Goal: Task Accomplishment & Management: Manage account settings

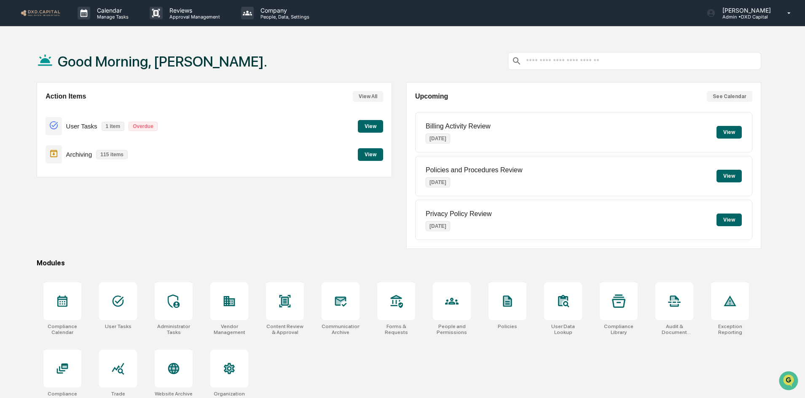
click at [364, 126] on button "View" at bounding box center [370, 126] width 25 height 13
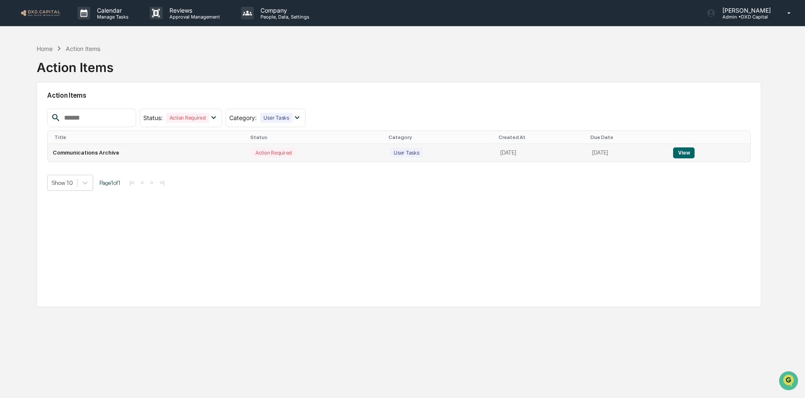
click at [689, 153] on button "View" at bounding box center [683, 153] width 21 height 11
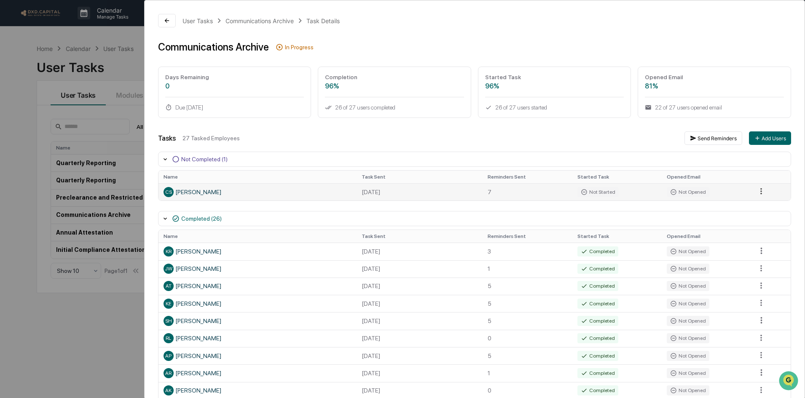
click at [757, 191] on html "Calendar Manage Tasks Reviews Approval Management Company People, Data, Setting…" at bounding box center [402, 199] width 805 height 398
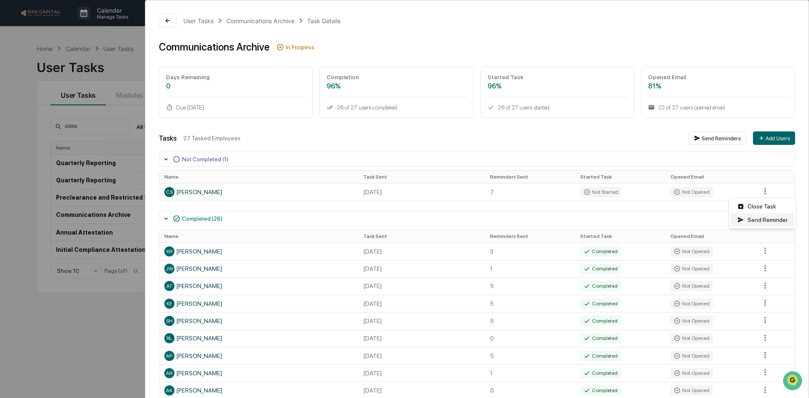
click at [755, 225] on div "Send Reminder" at bounding box center [763, 219] width 64 height 13
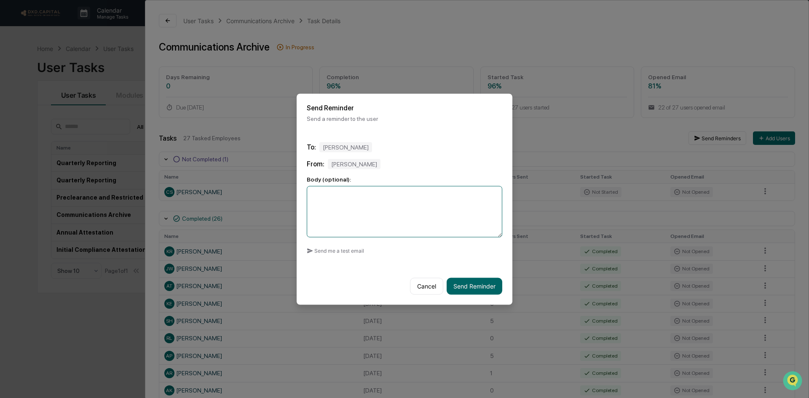
click at [359, 206] on textarea at bounding box center [405, 211] width 196 height 51
click at [471, 287] on button "Send Reminder" at bounding box center [475, 286] width 56 height 17
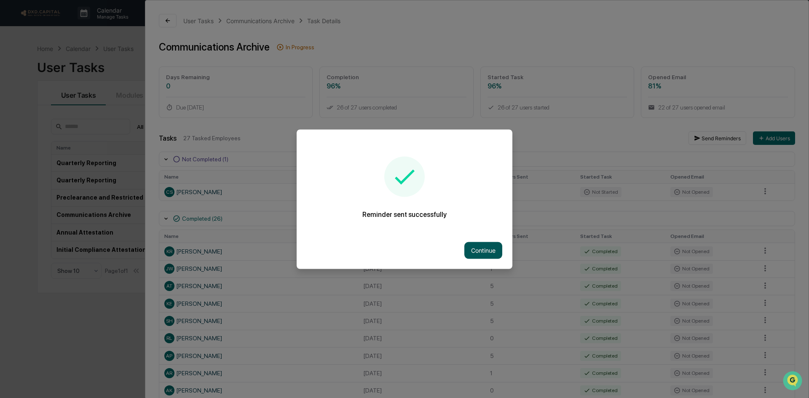
click at [473, 254] on button "Continue" at bounding box center [483, 250] width 38 height 17
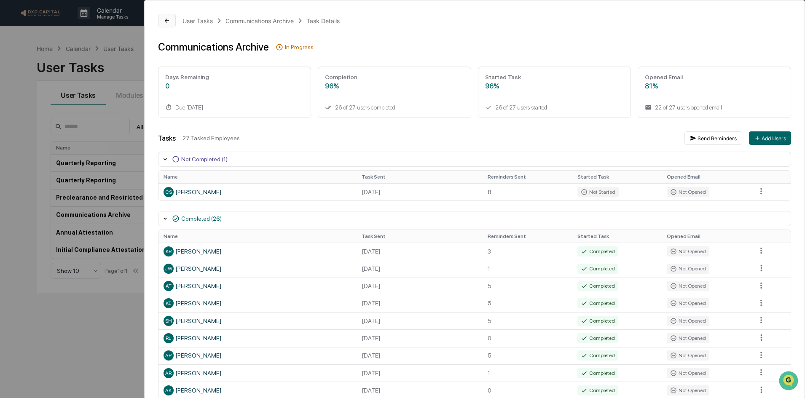
click at [168, 17] on icon at bounding box center [167, 20] width 7 height 7
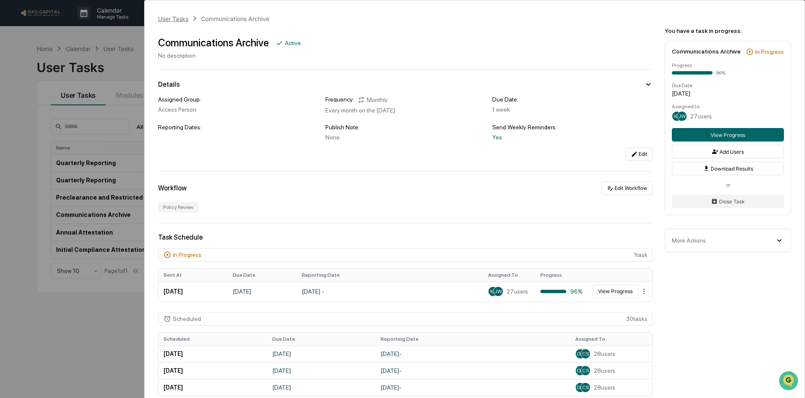
click at [180, 17] on div "User Tasks" at bounding box center [173, 18] width 30 height 7
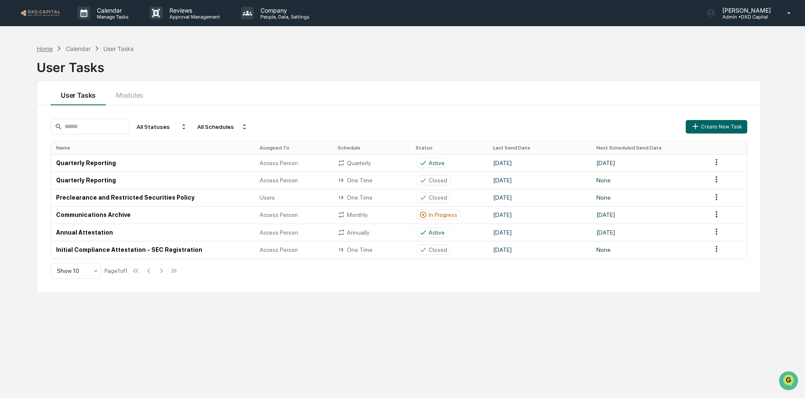
click at [46, 48] on div "Home" at bounding box center [45, 48] width 16 height 7
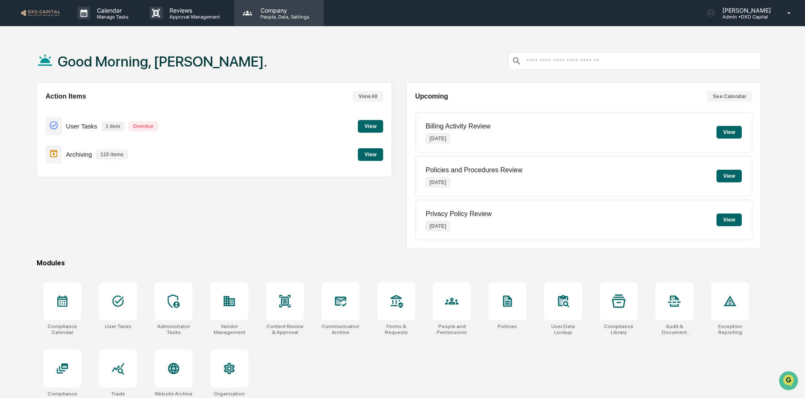
click at [266, 14] on p "People, Data, Settings" at bounding box center [284, 17] width 60 height 6
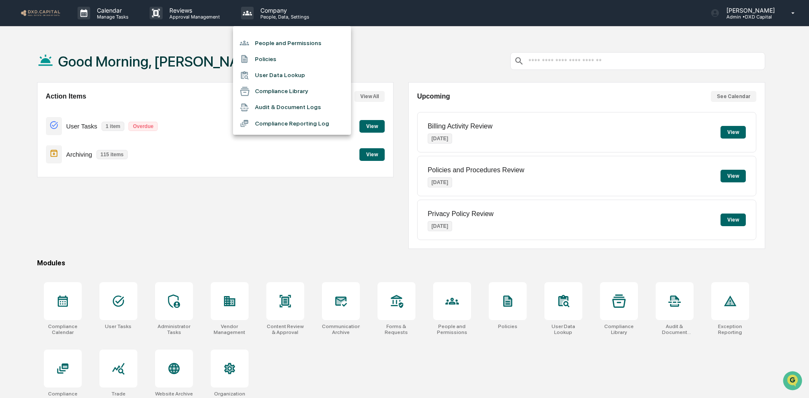
click at [277, 45] on li "People and Permissions" at bounding box center [292, 43] width 118 height 16
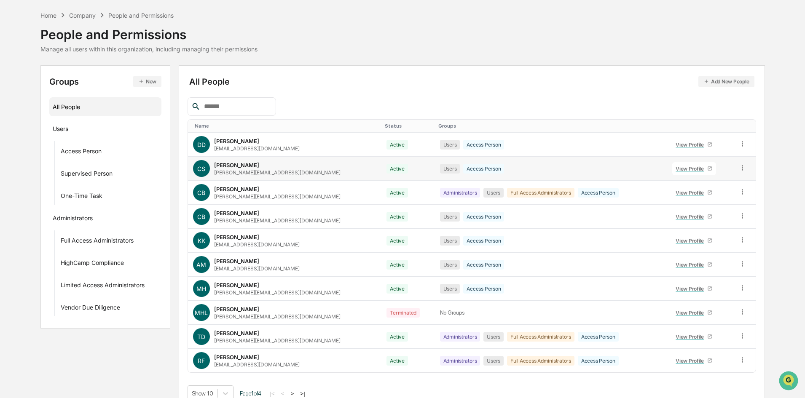
scroll to position [42, 0]
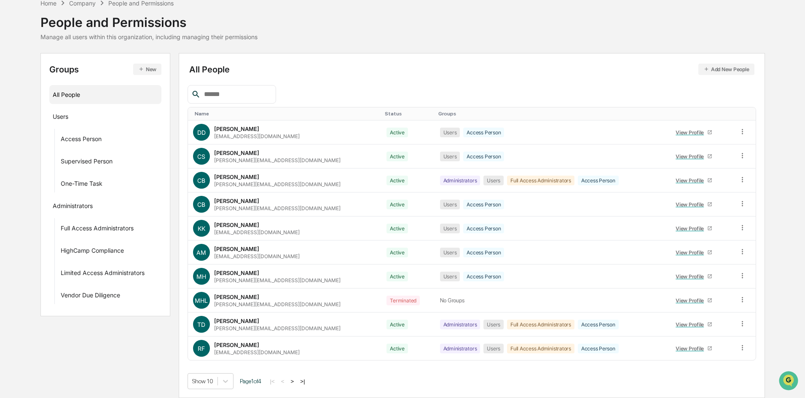
click at [307, 381] on button ">|" at bounding box center [303, 381] width 10 height 7
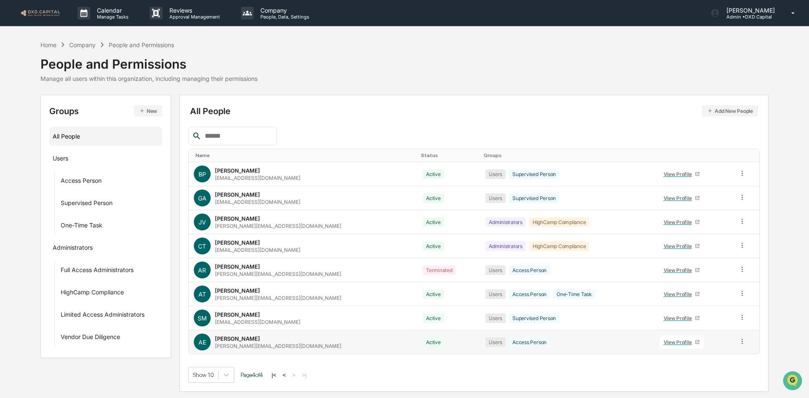
click at [677, 343] on div "View Profile" at bounding box center [680, 342] width 32 height 6
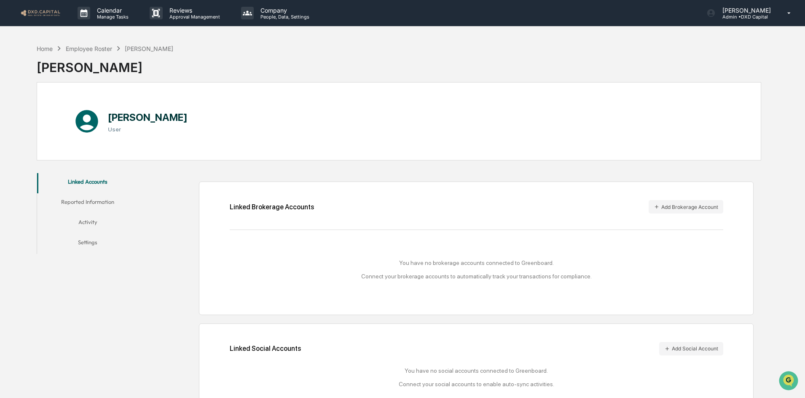
scroll to position [40, 0]
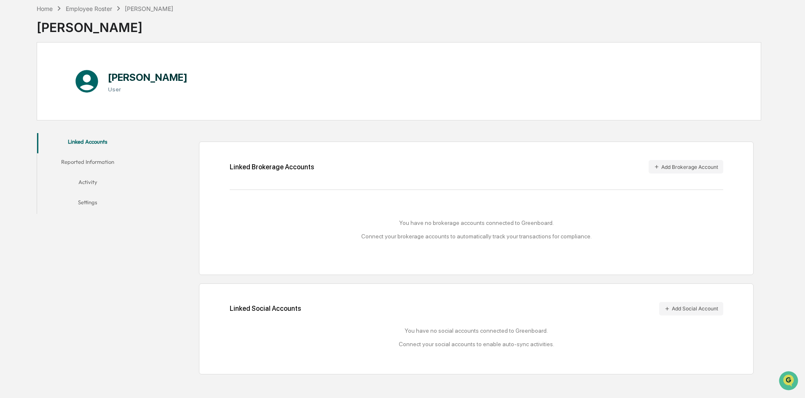
click at [72, 159] on button "Reported Information" at bounding box center [87, 163] width 101 height 20
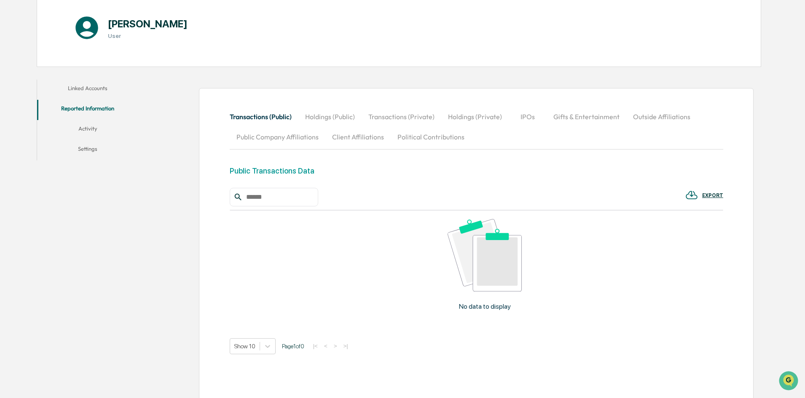
scroll to position [121, 0]
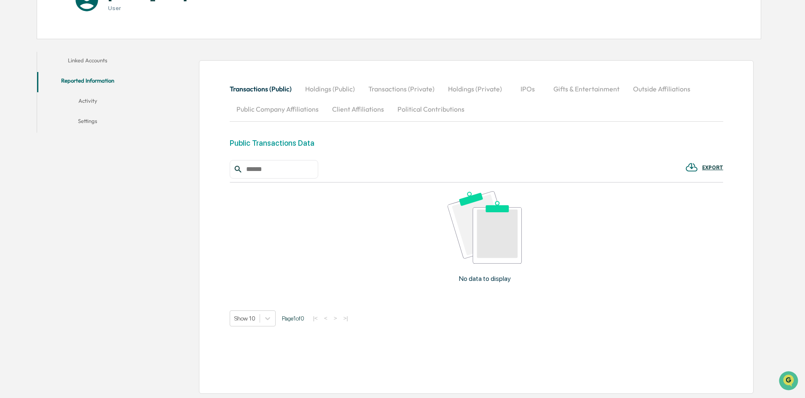
click at [85, 100] on button "Activity" at bounding box center [87, 102] width 101 height 20
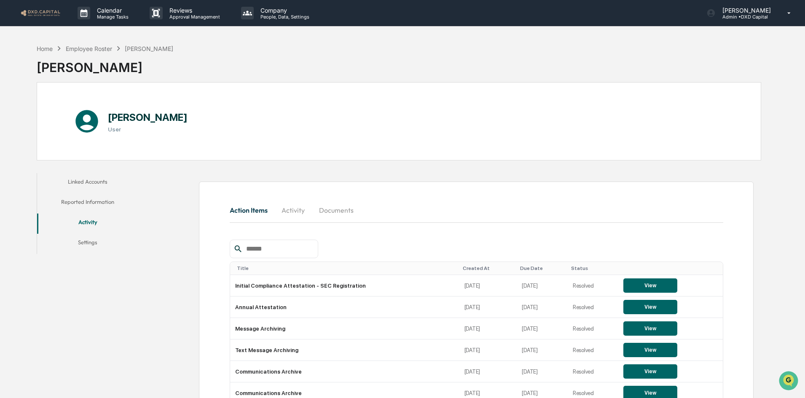
click at [94, 243] on button "Settings" at bounding box center [87, 244] width 101 height 20
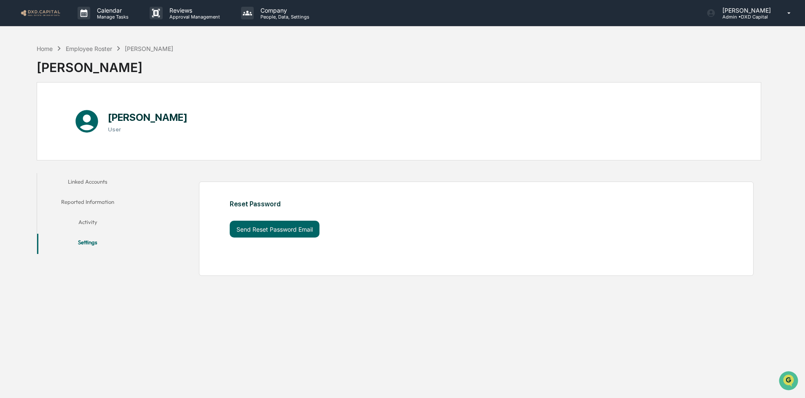
click at [54, 178] on button "Linked Accounts" at bounding box center [87, 183] width 101 height 20
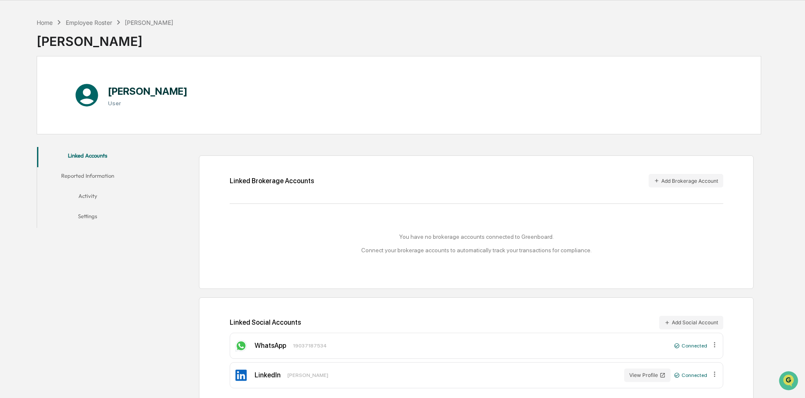
scroll to position [40, 0]
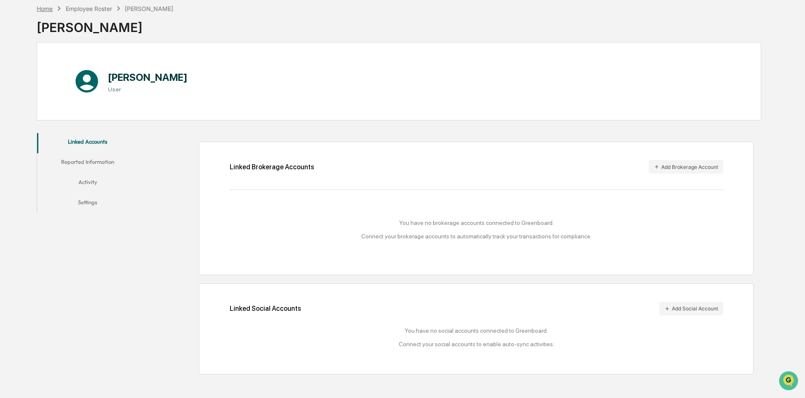
click at [40, 9] on div "Home" at bounding box center [45, 8] width 16 height 7
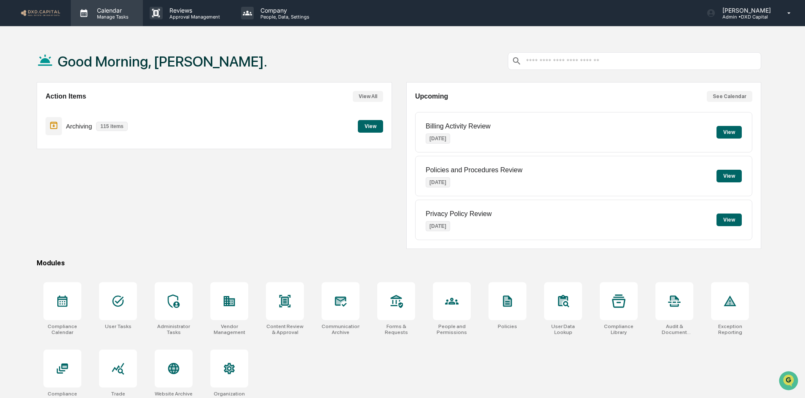
click at [113, 11] on p "Calendar" at bounding box center [111, 10] width 43 height 7
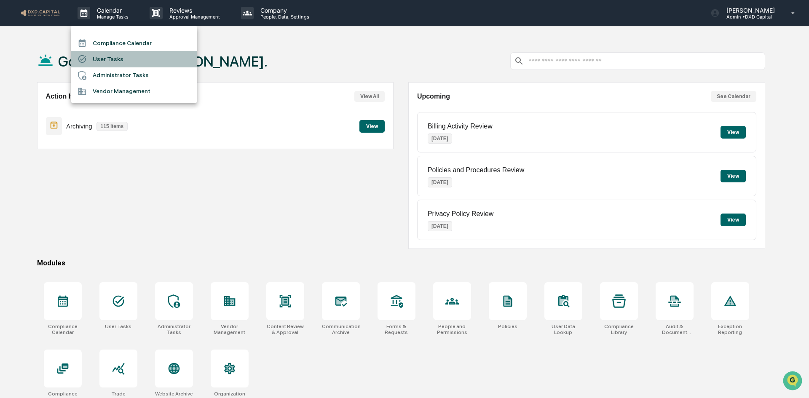
click at [110, 61] on li "User Tasks" at bounding box center [134, 59] width 126 height 16
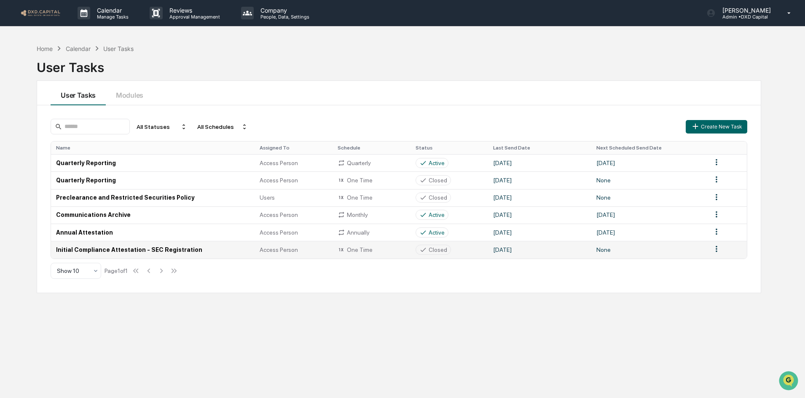
click at [717, 251] on html "Calendar Manage Tasks Reviews Approval Management Company People, Data, Setting…" at bounding box center [402, 199] width 805 height 398
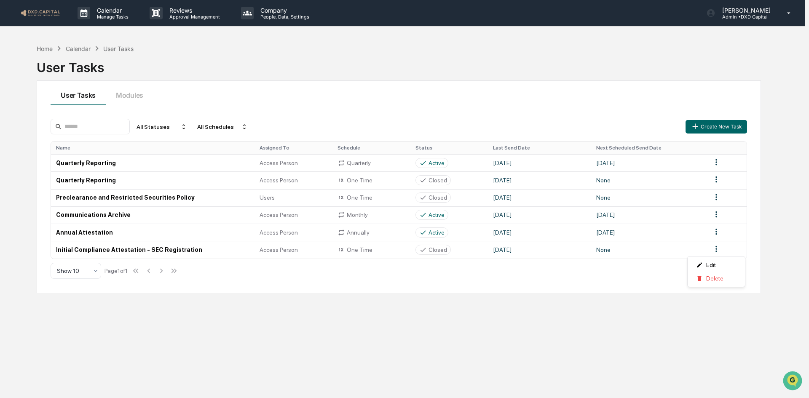
click at [491, 262] on html "Calendar Manage Tasks Reviews Approval Management Company People, Data, Setting…" at bounding box center [404, 199] width 809 height 398
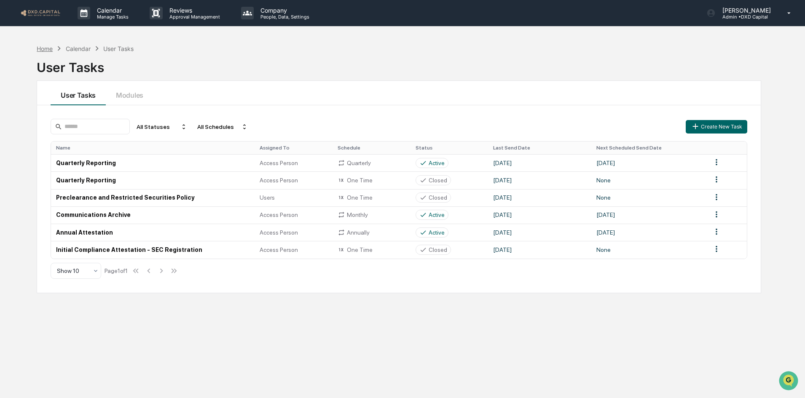
click at [40, 51] on div "Home" at bounding box center [45, 48] width 16 height 7
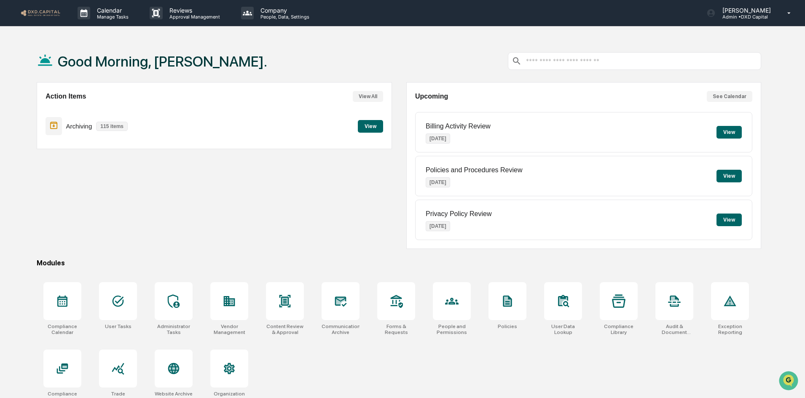
click at [367, 129] on button "View" at bounding box center [370, 126] width 25 height 13
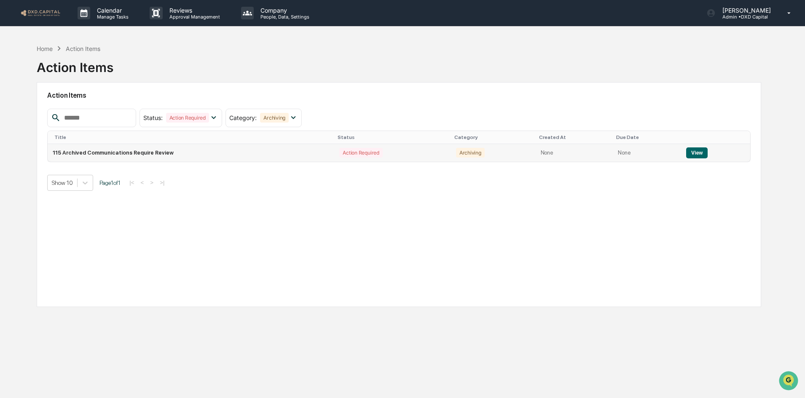
click at [700, 152] on button "View" at bounding box center [696, 153] width 21 height 11
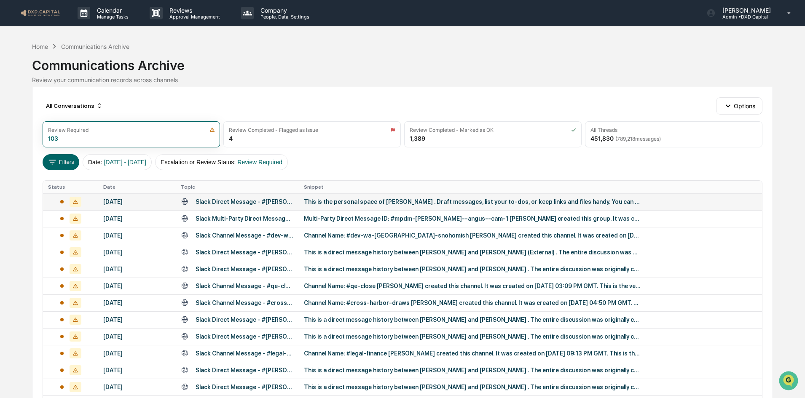
click at [355, 204] on div "This is the personal space of Jack O'Brien . Draft messages, list your to-dos, …" at bounding box center [472, 202] width 337 height 7
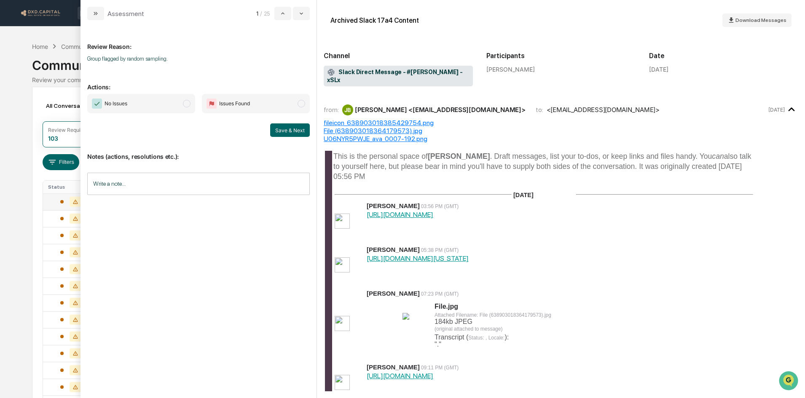
drag, startPoint x: 170, startPoint y: 104, endPoint x: 176, endPoint y: 104, distance: 5.5
click at [170, 104] on span "No Issues" at bounding box center [141, 103] width 108 height 19
click at [279, 132] on button "Save & Next" at bounding box center [290, 129] width 40 height 13
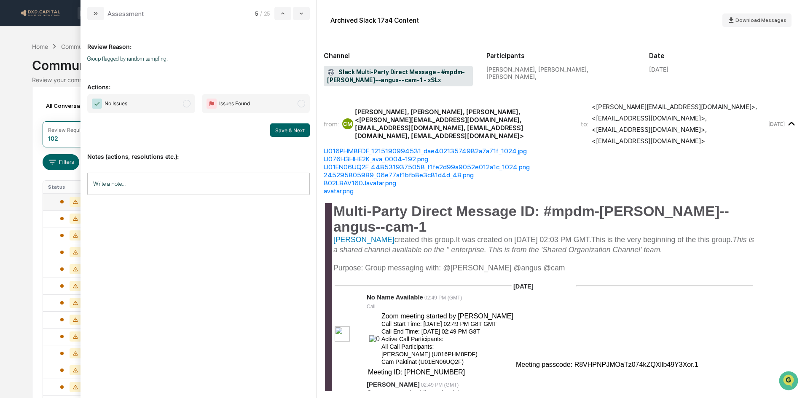
click at [166, 97] on span "No Issues" at bounding box center [141, 103] width 108 height 19
click at [286, 129] on button "Save & Next" at bounding box center [290, 129] width 40 height 13
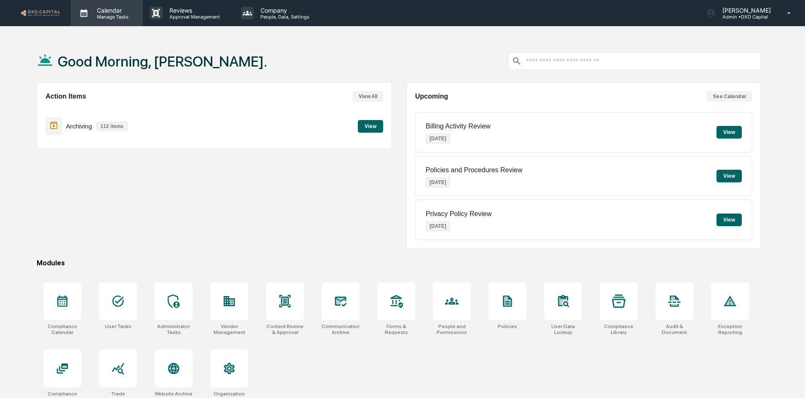
click at [107, 19] on div "Calendar Manage Tasks" at bounding box center [107, 13] width 72 height 26
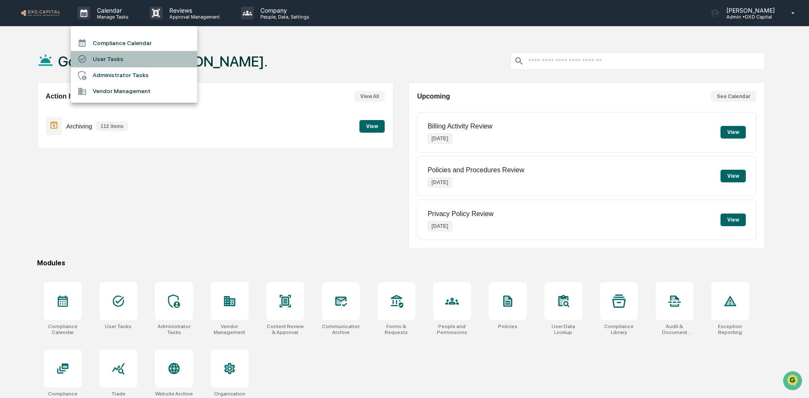
click at [111, 63] on li "User Tasks" at bounding box center [134, 59] width 126 height 16
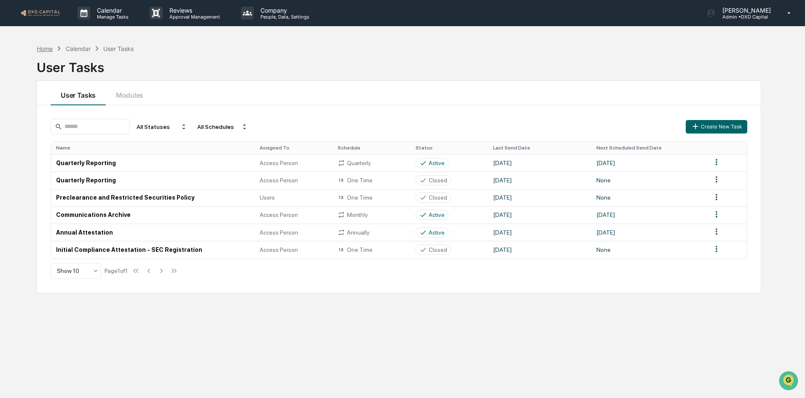
click at [46, 49] on div "Home" at bounding box center [45, 48] width 16 height 7
